Goal: Transaction & Acquisition: Purchase product/service

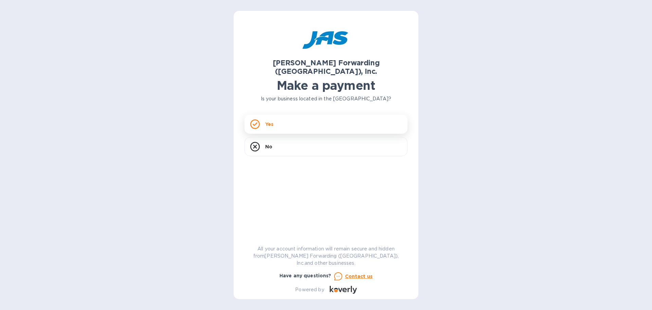
click at [273, 121] on p "Yes" at bounding box center [269, 124] width 8 height 7
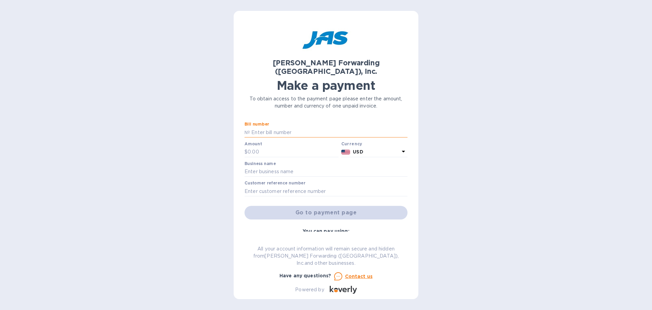
click at [271, 127] on input "text" at bounding box center [329, 132] width 158 height 10
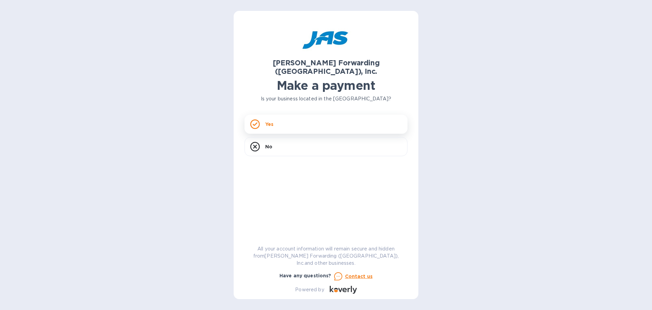
click at [296, 115] on div "Yes" at bounding box center [326, 124] width 163 height 19
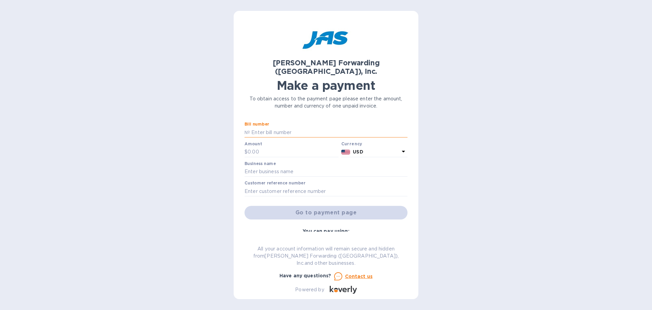
click at [264, 127] on input "text" at bounding box center [329, 132] width 158 height 10
type input "Q"
type input "QDET00016001"
click at [265, 147] on input "text" at bounding box center [293, 152] width 91 height 10
type input "5,069.92"
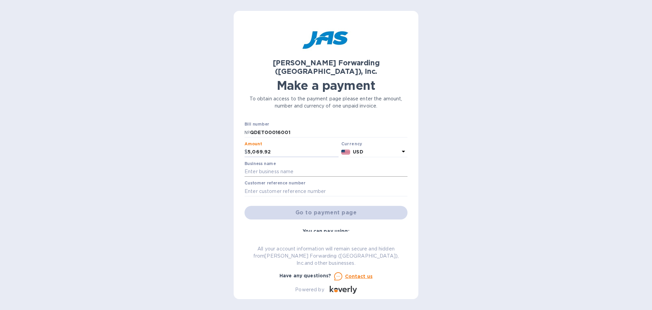
click at [288, 166] on input "text" at bounding box center [326, 171] width 163 height 10
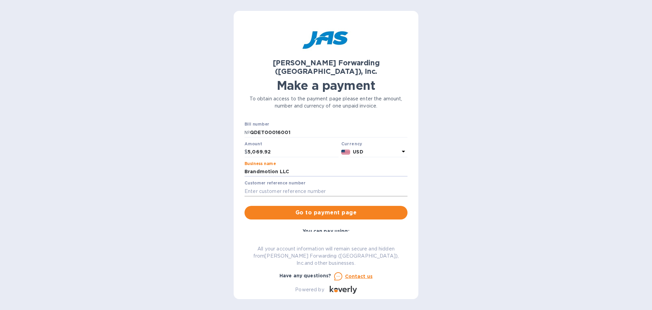
type input "Brandmotion LLC"
click at [273, 186] on input "text" at bounding box center [326, 191] width 163 height 10
type input "281 Monitors"
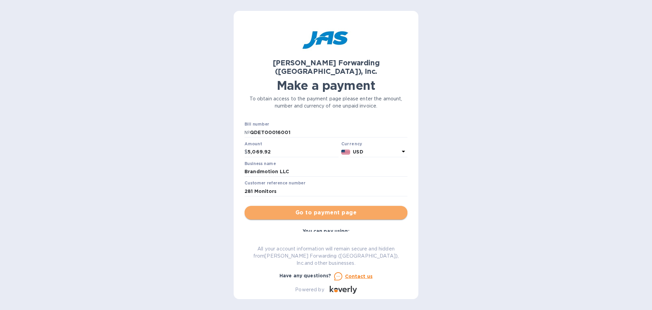
click at [341, 208] on span "Go to payment page" at bounding box center [326, 212] width 152 height 8
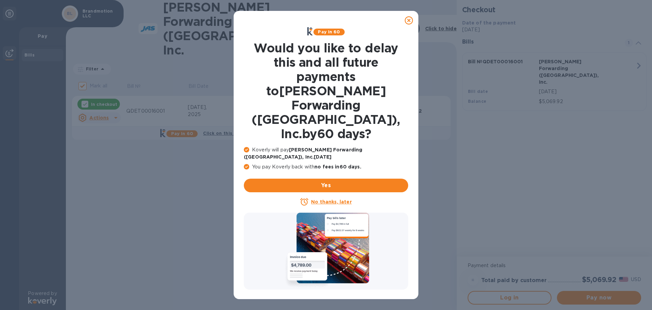
click at [407, 20] on icon at bounding box center [409, 20] width 8 height 8
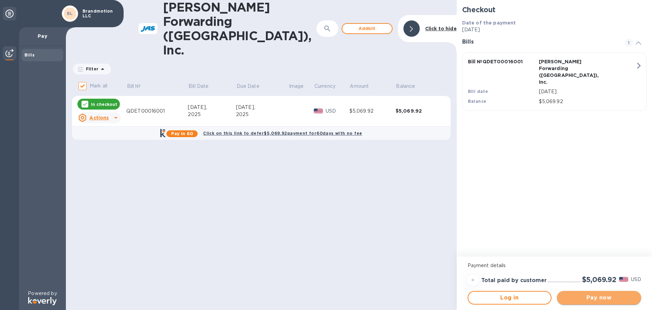
click at [598, 297] on span "Pay now" at bounding box center [599, 297] width 73 height 8
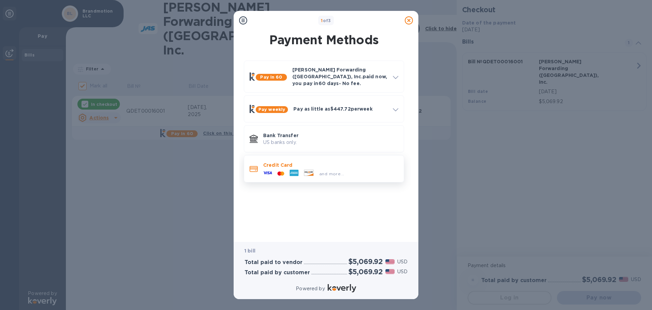
click at [274, 161] on p "Credit Card" at bounding box center [330, 164] width 135 height 7
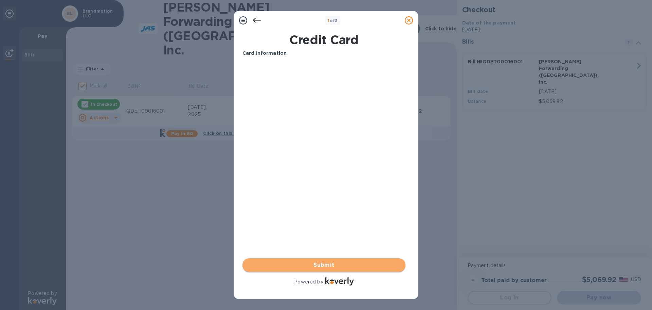
click at [336, 265] on span "Submit" at bounding box center [324, 265] width 152 height 8
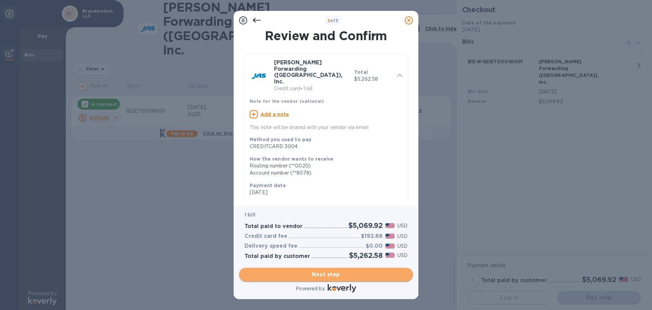
click at [322, 273] on span "Next step" at bounding box center [326, 274] width 163 height 8
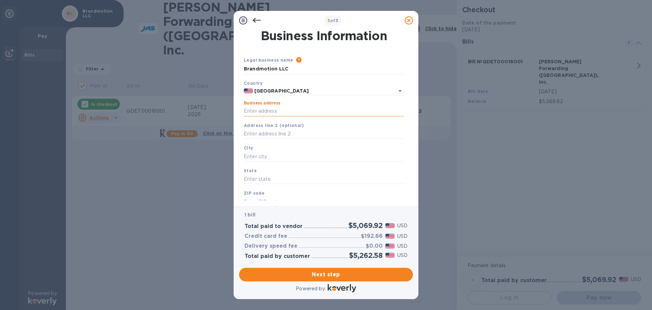
click at [267, 110] on input "Business address" at bounding box center [324, 111] width 160 height 10
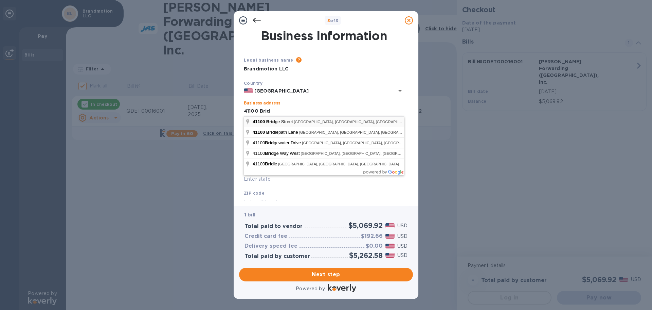
type input "[STREET_ADDRESS]"
type input "Novi"
type input "MI"
type input "48375"
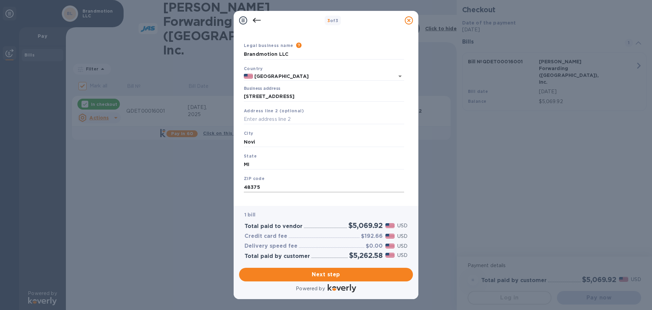
scroll to position [23, 0]
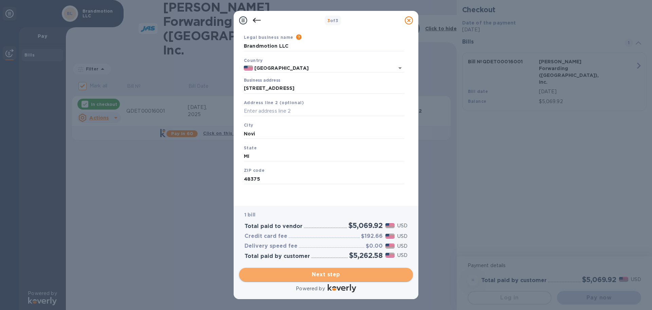
click at [333, 274] on span "Next step" at bounding box center [326, 274] width 163 height 8
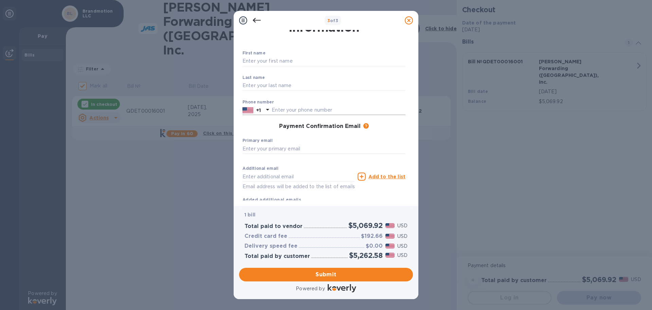
click at [282, 110] on input "text" at bounding box center [339, 110] width 134 height 10
type input "7346191250"
click at [268, 60] on input "text" at bounding box center [324, 61] width 163 height 10
type input "[PERSON_NAME]"
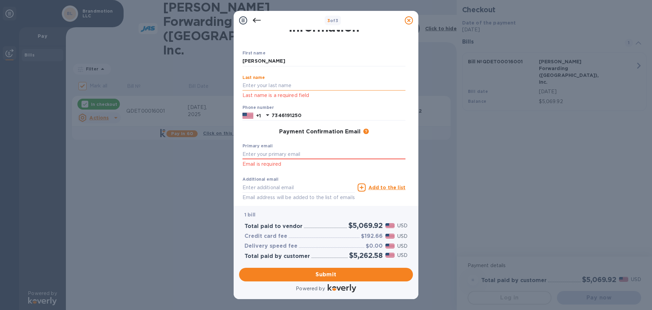
click at [260, 87] on input "text" at bounding box center [324, 86] width 163 height 10
type input "[PERSON_NAME]"
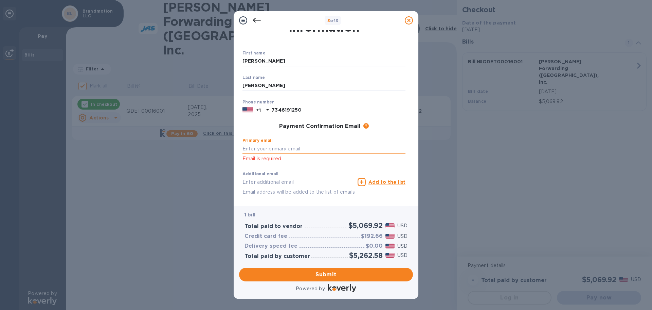
click at [249, 152] on input "text" at bounding box center [324, 148] width 163 height 10
type input "t"
type input "[EMAIL_ADDRESS][DOMAIN_NAME]"
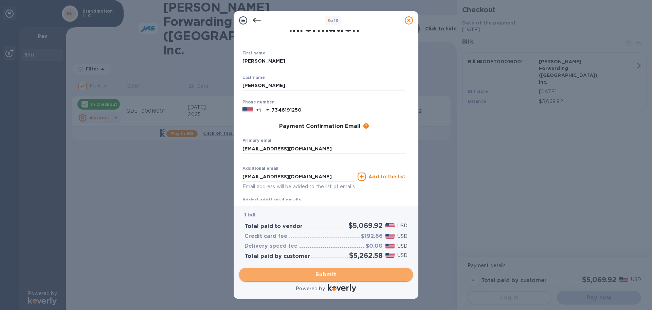
click at [320, 275] on span "Submit" at bounding box center [326, 274] width 163 height 8
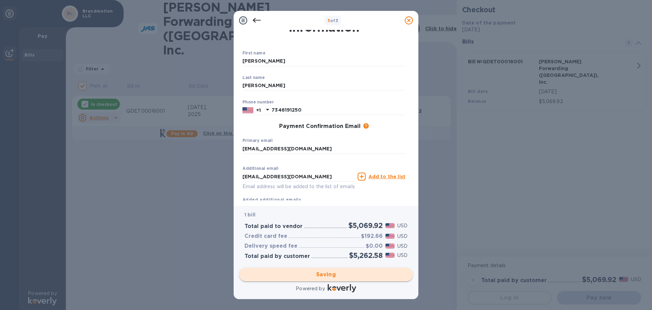
checkbox input "false"
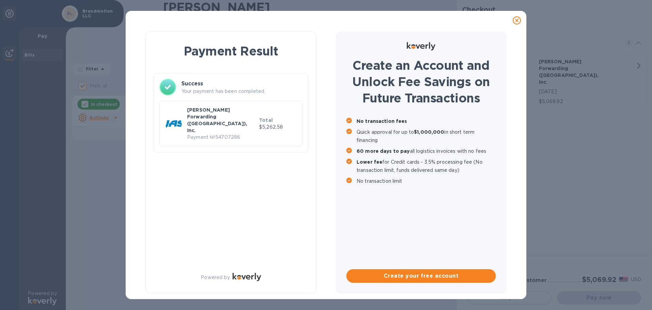
scroll to position [0, 0]
